Goal: Task Accomplishment & Management: Manage account settings

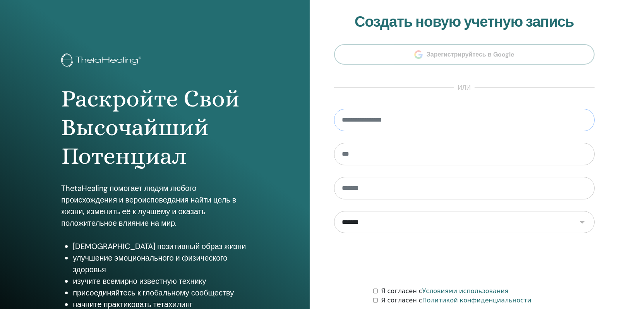
drag, startPoint x: 371, startPoint y: 118, endPoint x: 377, endPoint y: 123, distance: 7.7
click at [371, 118] on input "email" at bounding box center [464, 120] width 261 height 22
type input "**********"
type input "*****"
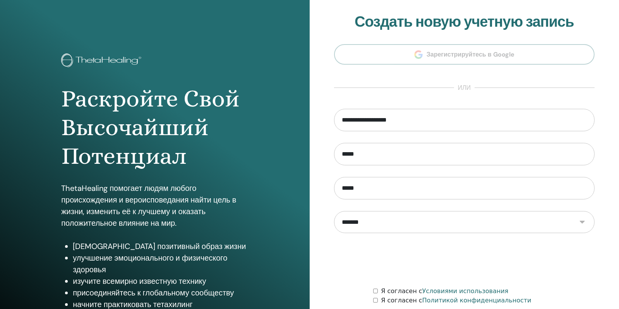
click at [581, 219] on select "**********" at bounding box center [464, 222] width 261 height 22
click at [354, 221] on select "**********" at bounding box center [464, 222] width 261 height 22
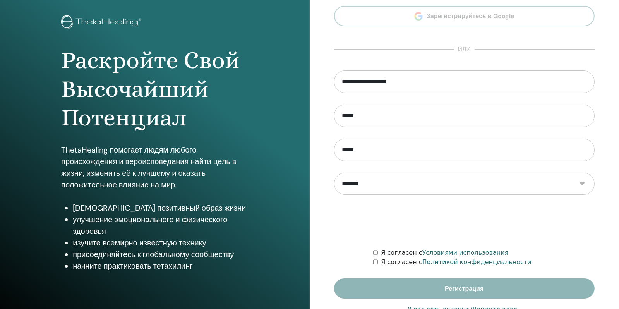
scroll to position [62, 0]
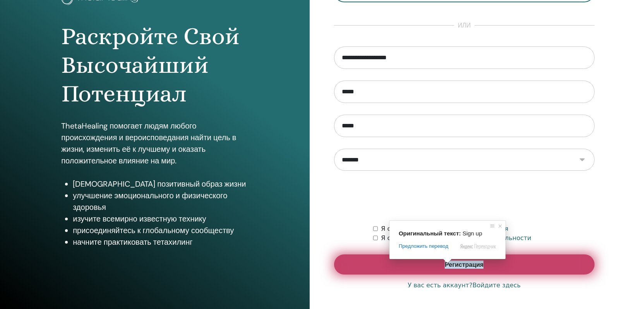
click at [450, 263] on span at bounding box center [448, 261] width 10 height 5
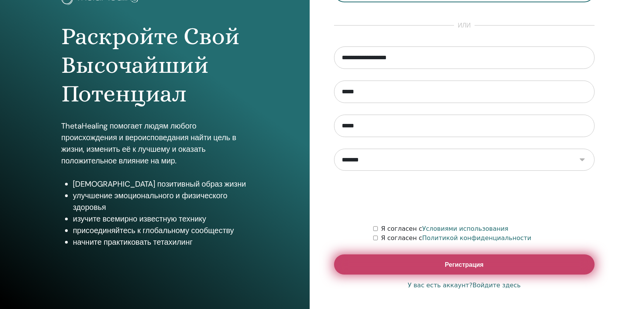
click at [467, 265] on ya-tr-span "Регистрация" at bounding box center [464, 265] width 39 height 8
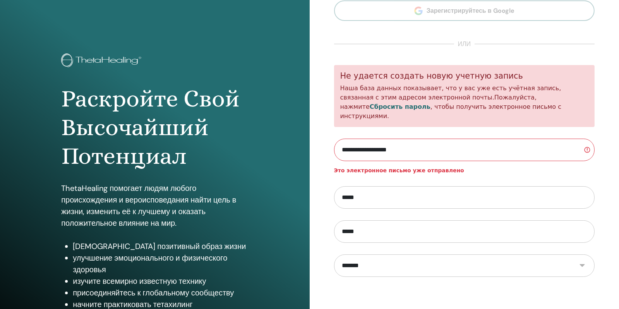
scroll to position [88, 0]
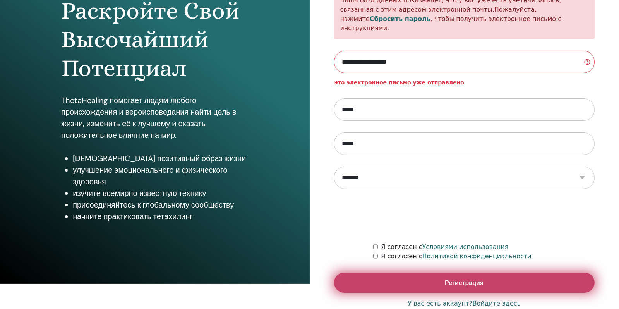
click at [472, 279] on ya-tr-span "Регистрация" at bounding box center [464, 283] width 39 height 8
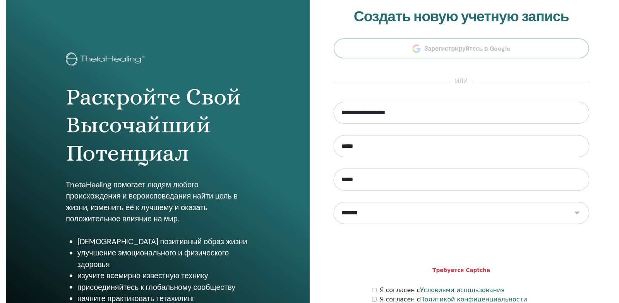
scroll to position [38, 0]
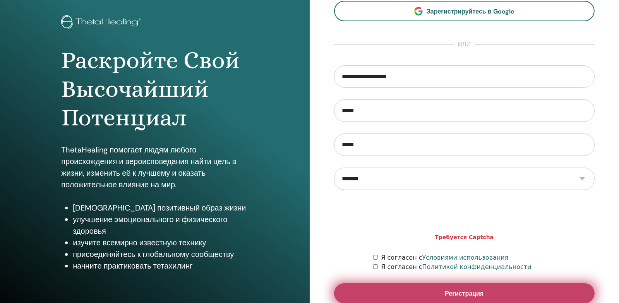
click at [471, 293] on ya-tr-span "Регистрация" at bounding box center [464, 294] width 39 height 8
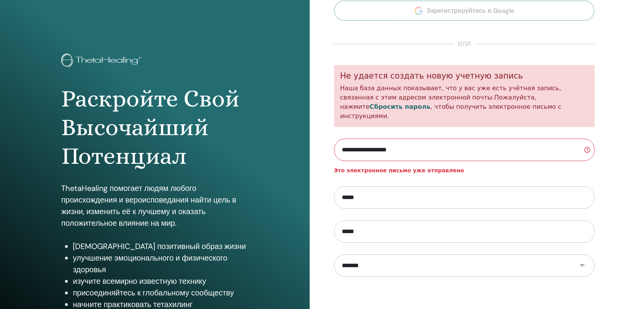
scroll to position [88, 0]
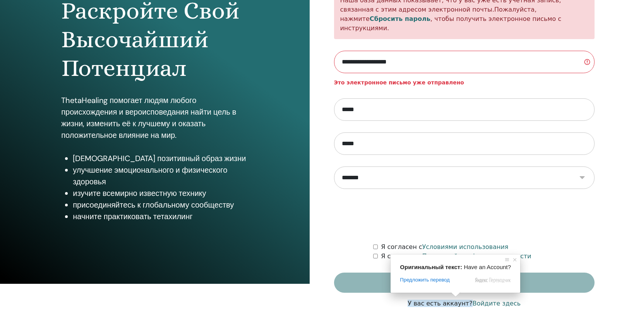
click at [500, 300] on ya-tr-span "Войдите здесь" at bounding box center [497, 303] width 48 height 7
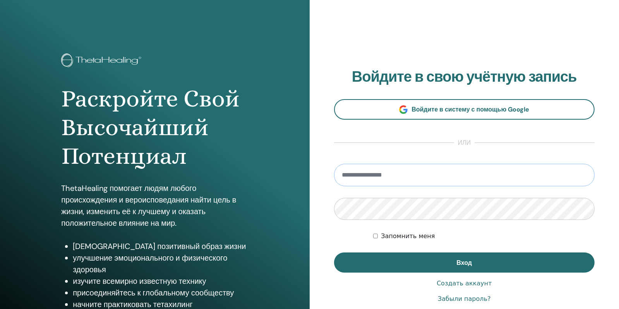
click at [344, 175] on input "email" at bounding box center [464, 175] width 261 height 22
type input "**********"
click at [506, 233] on div "Запомнить меня" at bounding box center [484, 236] width 222 height 9
click at [521, 239] on div "Запомнить меня" at bounding box center [484, 236] width 222 height 9
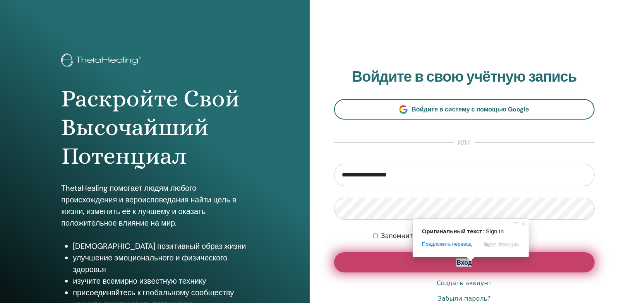
click at [462, 261] on ya-tr-span "Вход" at bounding box center [464, 263] width 15 height 8
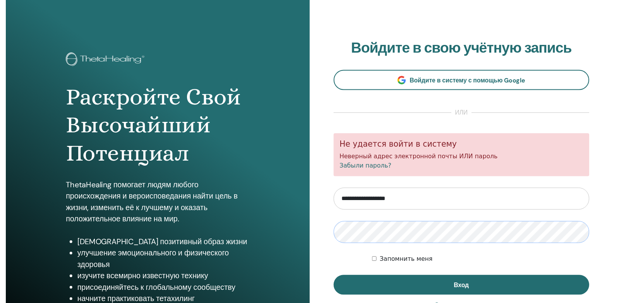
scroll to position [38, 0]
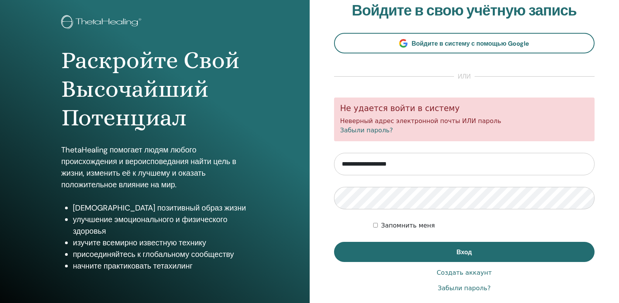
click at [467, 287] on link "Забыли пароль?" at bounding box center [464, 288] width 53 height 9
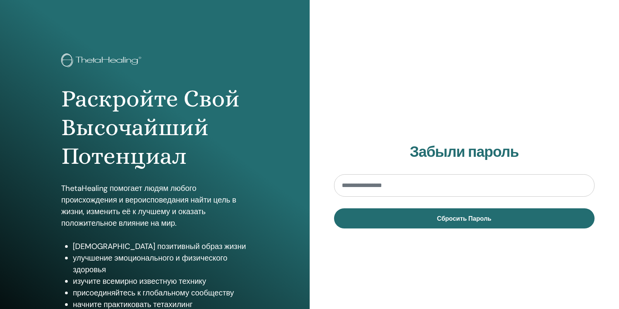
drag, startPoint x: 347, startPoint y: 184, endPoint x: 347, endPoint y: 191, distance: 6.6
click at [347, 191] on input "email" at bounding box center [464, 185] width 261 height 22
type input "**********"
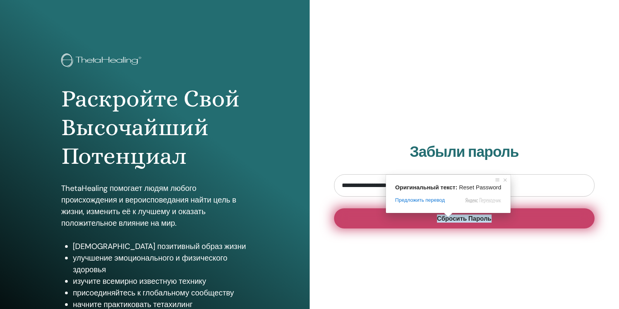
click at [462, 218] on ya-tr-span "Сбросить Пароль" at bounding box center [464, 219] width 55 height 8
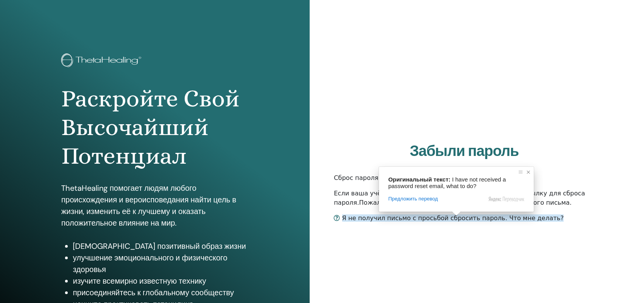
click at [532, 172] on span at bounding box center [529, 172] width 8 height 8
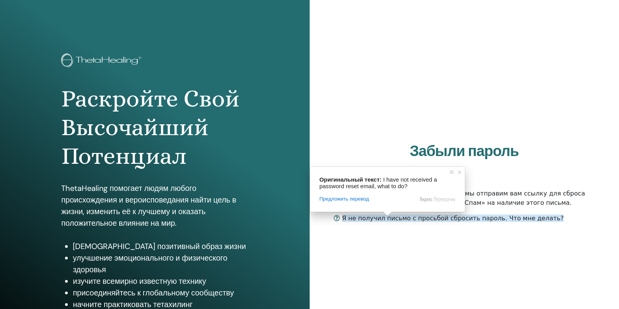
click at [510, 219] on ya-tr-span "Я не получил письмо с просьбой сбросить пароль. Что мне делать?" at bounding box center [453, 218] width 222 height 7
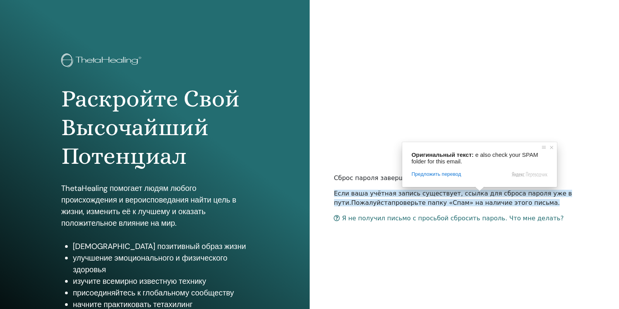
click at [582, 144] on h2 "Забыли пароль" at bounding box center [464, 152] width 261 height 18
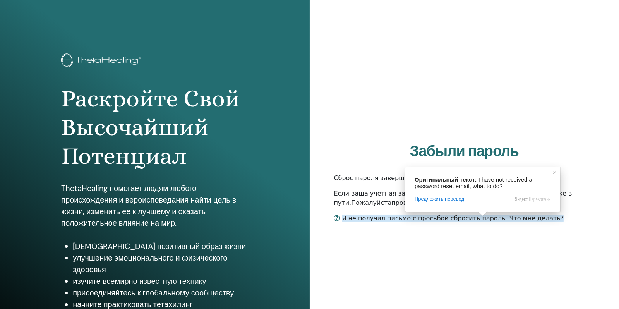
click at [509, 218] on ya-tr-span "Я не получил письмо с просьбой сбросить пароль. Что мне делать?" at bounding box center [453, 218] width 222 height 7
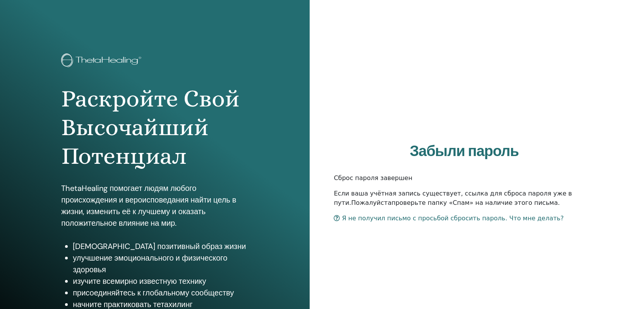
click at [394, 217] on body "Раскройте Свой Высочайший Потенциал ThetaHealing помогает людям любого происхож…" at bounding box center [309, 154] width 619 height 309
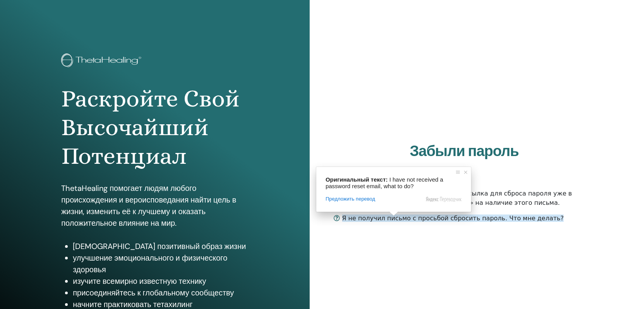
click at [393, 218] on ya-tr-span "Я не получил письмо с просьбой сбросить пароль. Что мне делать?" at bounding box center [453, 218] width 222 height 7
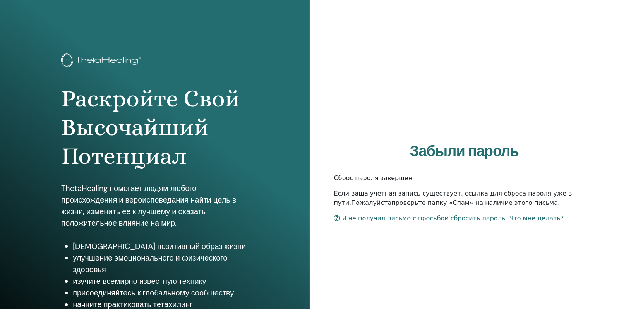
click at [439, 196] on ya-tr-span "Если ваша учётная запись существует, ссылка для сброса пароля уже в пути. Пожал…" at bounding box center [453, 198] width 238 height 17
click at [437, 81] on div "Забыли пароль Сброс пароля завершен Если ваша учётная запись существует, мы отп…" at bounding box center [465, 186] width 310 height 372
click at [414, 74] on div "Забыли пароль Сброс пароля завершен Если ваша учётная запись существует, мы отп…" at bounding box center [465, 186] width 310 height 372
click at [436, 68] on div "Забыли пароль Сброс пароля завершен Если ваша учётная запись существует, мы отп…" at bounding box center [465, 186] width 310 height 372
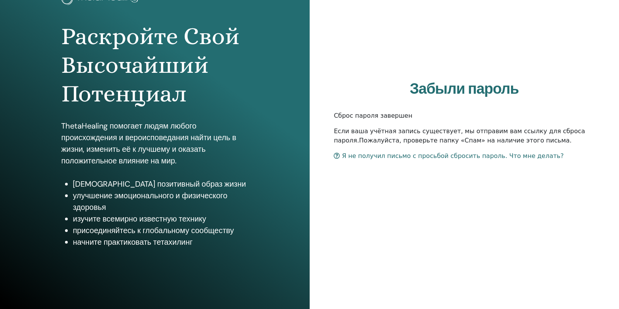
click at [170, 179] on ya-tr-span "[DEMOGRAPHIC_DATA] позитивный образ жизни" at bounding box center [159, 184] width 173 height 10
drag, startPoint x: 162, startPoint y: 179, endPoint x: 160, endPoint y: 195, distance: 16.4
click at [161, 189] on ya-tr-span "[DEMOGRAPHIC_DATA] позитивный образ жизни" at bounding box center [159, 184] width 173 height 10
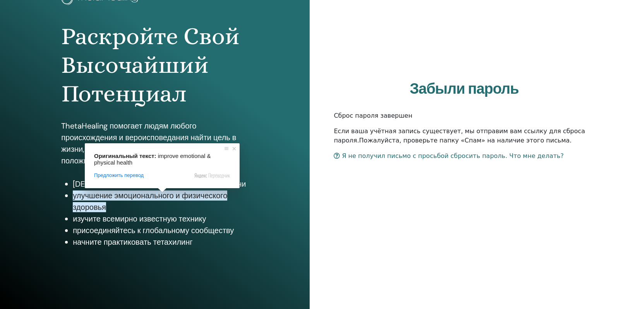
scroll to position [0, 0]
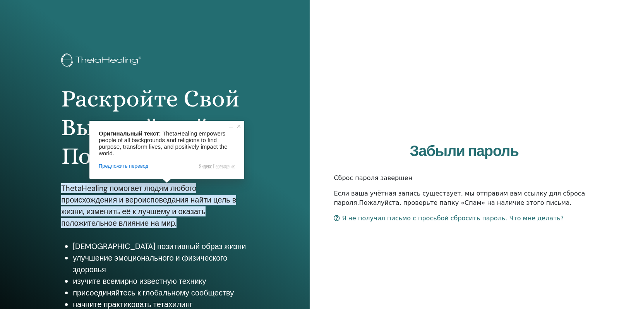
click at [289, 167] on div "Раскройте Свой Высочайший Потенциал ThetaHealing помогает людям любого происхож…" at bounding box center [155, 186] width 310 height 372
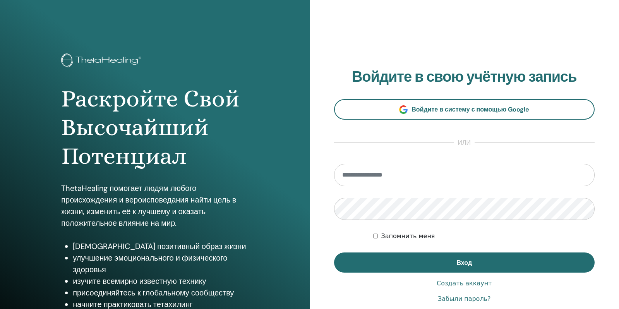
scroll to position [38, 0]
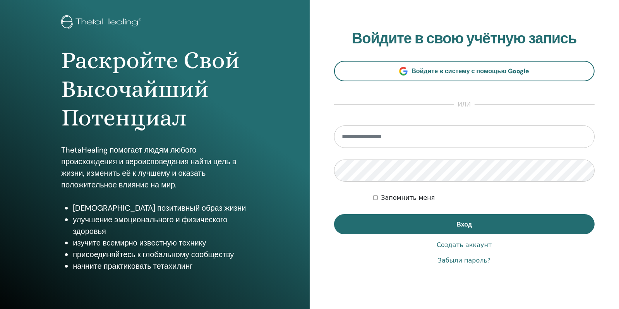
click at [63, 4] on span at bounding box center [58, 2] width 10 height 5
click at [380, 136] on input "email" at bounding box center [464, 136] width 261 height 22
type input "**********"
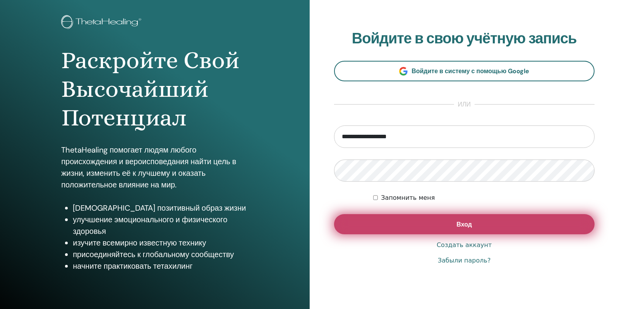
click at [465, 226] on ya-tr-span "Вход" at bounding box center [464, 224] width 15 height 8
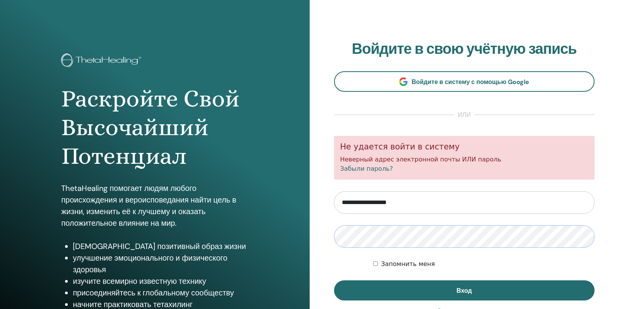
click at [334, 280] on button "Вход" at bounding box center [464, 290] width 261 height 20
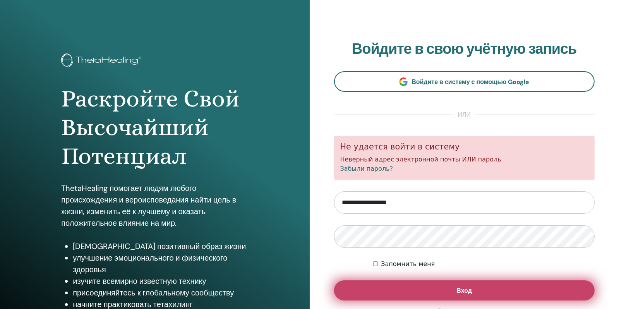
click at [470, 290] on ya-tr-span "Вход" at bounding box center [464, 291] width 15 height 8
click at [466, 289] on ya-tr-span "Вход" at bounding box center [464, 291] width 15 height 8
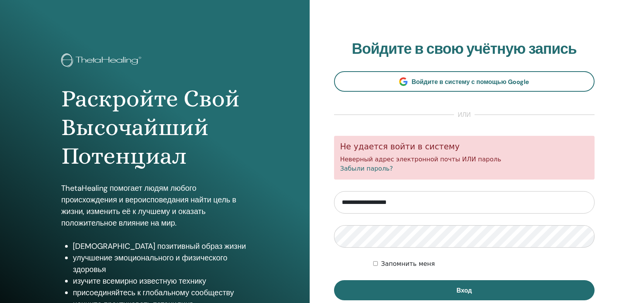
drag, startPoint x: 405, startPoint y: 201, endPoint x: 331, endPoint y: 199, distance: 74.4
click at [331, 199] on div "**********" at bounding box center [465, 186] width 310 height 372
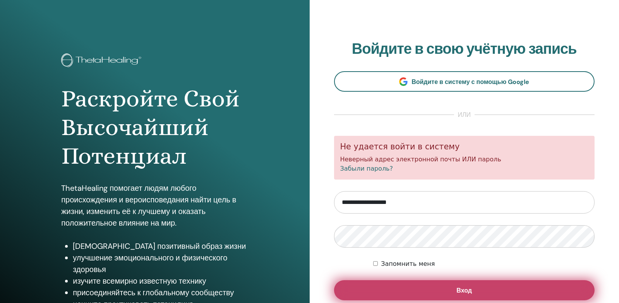
click at [470, 290] on ya-tr-span "Вход" at bounding box center [464, 291] width 15 height 8
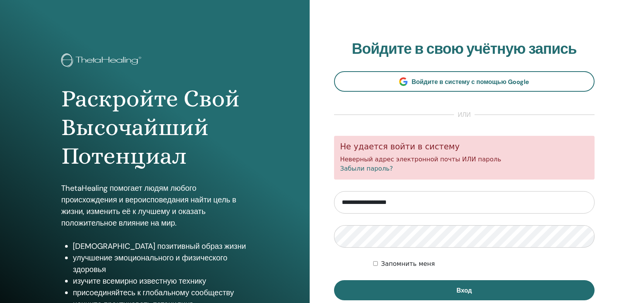
click at [366, 167] on body "Раскройте Свой Высочайший Потенциал ThetaHealing помогает людям любого происхож…" at bounding box center [309, 151] width 619 height 303
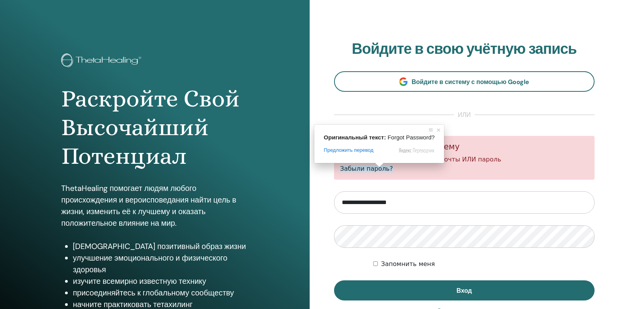
click at [363, 168] on ya-tr-span "Забыли пароль?" at bounding box center [366, 168] width 53 height 7
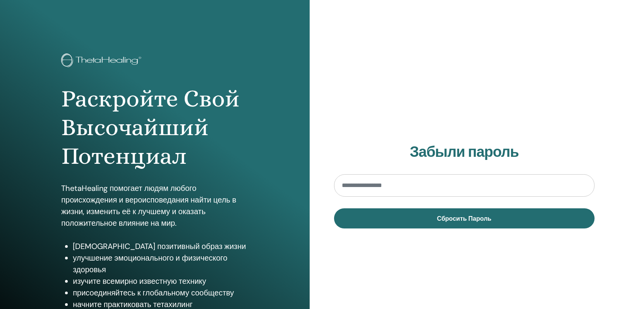
click at [359, 185] on input "email" at bounding box center [464, 185] width 261 height 22
type input "**********"
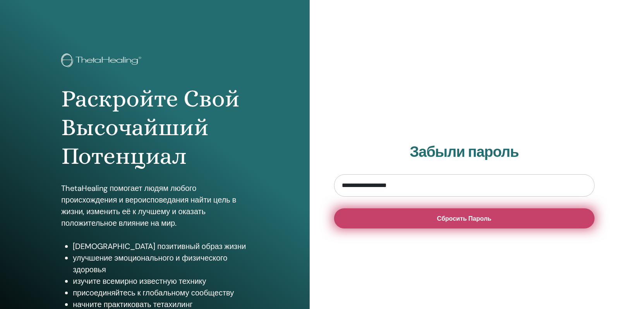
click at [461, 221] on ya-tr-span "Сбросить Пароль" at bounding box center [464, 219] width 55 height 8
